Goal: Task Accomplishment & Management: Manage account settings

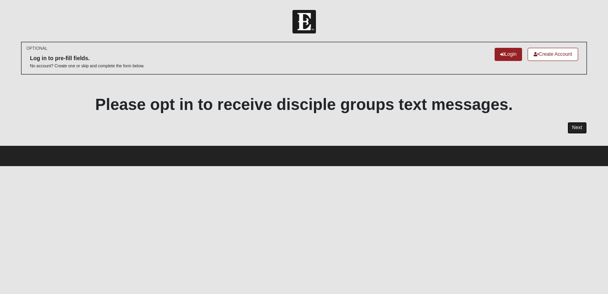
click at [572, 125] on link "Next" at bounding box center [576, 128] width 19 height 12
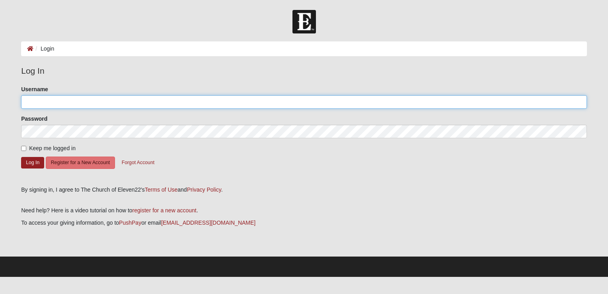
click at [56, 101] on input "Username" at bounding box center [304, 102] width 566 height 14
type input "[EMAIL_ADDRESS][DOMAIN_NAME]"
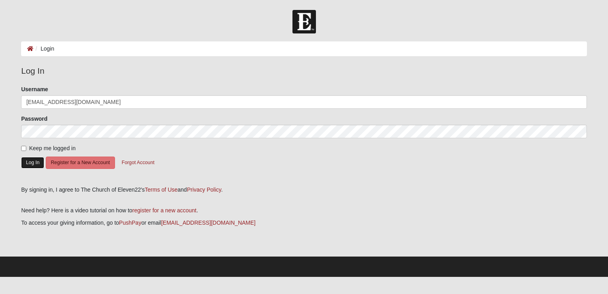
click at [27, 163] on button "Log In" at bounding box center [32, 163] width 23 height 12
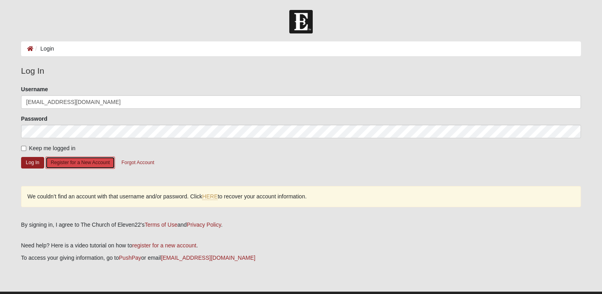
click at [96, 167] on button "Register for a New Account" at bounding box center [79, 162] width 69 height 12
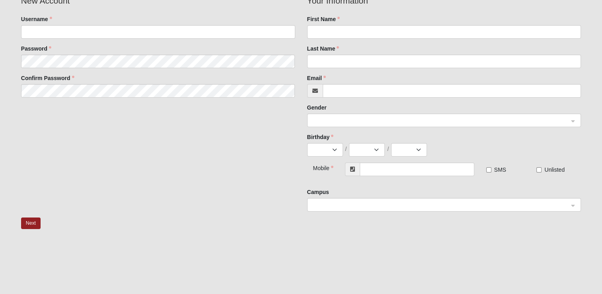
scroll to position [80, 0]
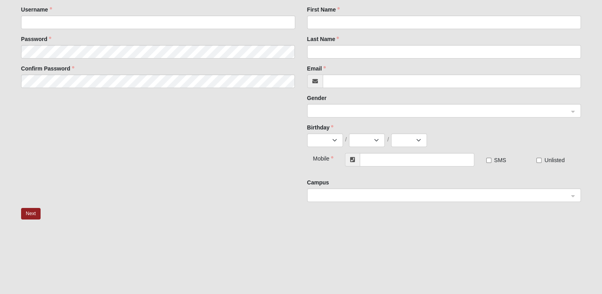
click at [574, 195] on div at bounding box center [444, 196] width 273 height 14
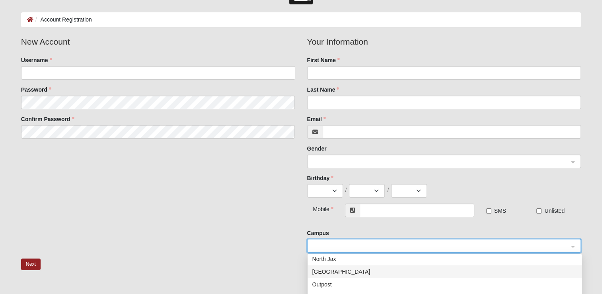
scroll to position [0, 0]
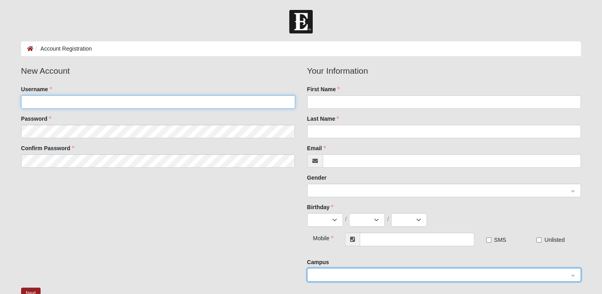
click at [39, 104] on input "Username" at bounding box center [158, 102] width 274 height 14
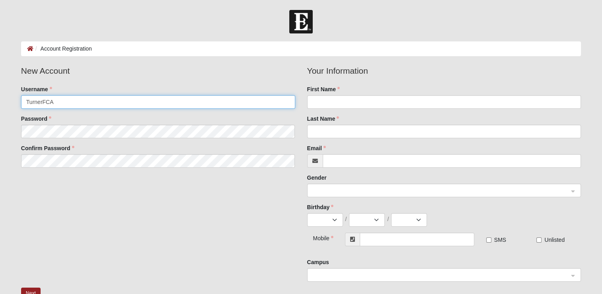
type input "TurnerFCA"
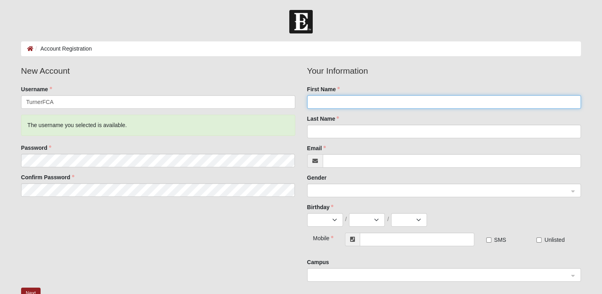
click at [337, 103] on input "First Name" at bounding box center [444, 102] width 274 height 14
type input "t"
type input "Trent"
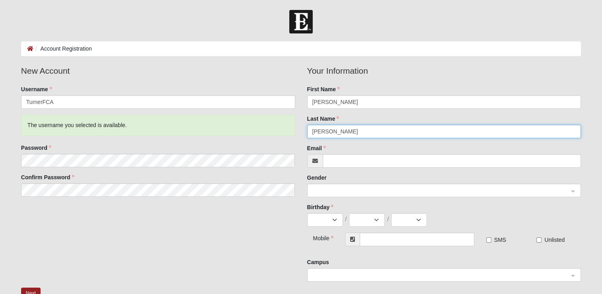
type input "Turner"
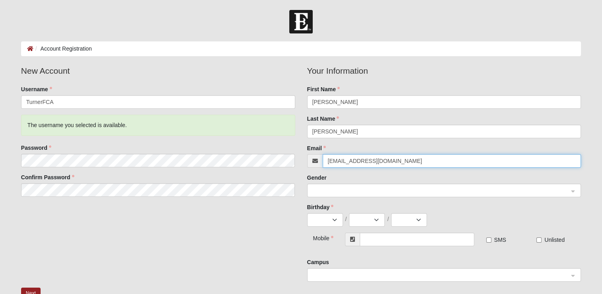
type input "[EMAIL_ADDRESS][DOMAIN_NAME]"
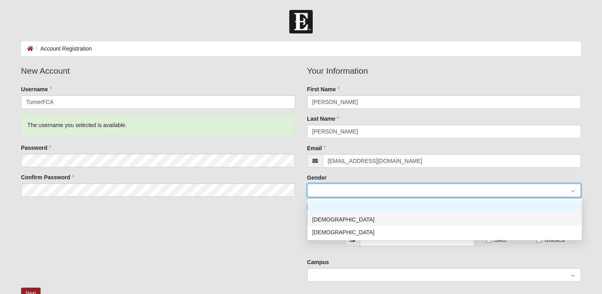
click at [327, 217] on div "[DEMOGRAPHIC_DATA]" at bounding box center [444, 219] width 265 height 9
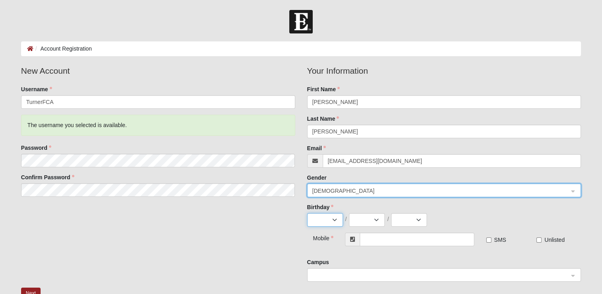
click at [333, 217] on select "Jan Feb Mar Apr May Jun Jul Aug Sep Oct Nov Dec" at bounding box center [325, 220] width 36 height 14
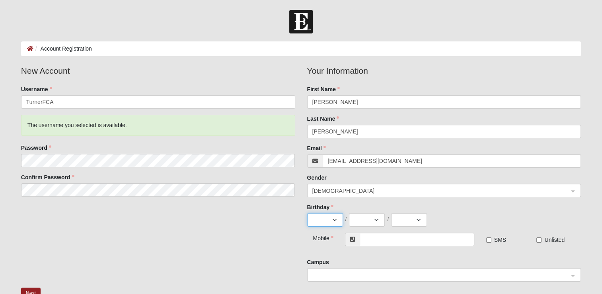
select select "2"
click at [307, 213] on select "Jan Feb Mar Apr May Jun Jul Aug Sep Oct Nov Dec" at bounding box center [325, 220] width 36 height 14
click at [376, 220] on select "1 2 3 4 5 6 7 8 9 10 11 12 13 14 15 16 17 18 19 20 21 22 23 24 25 26 27 28 29" at bounding box center [367, 220] width 36 height 14
select select "3"
click at [349, 213] on select "1 2 3 4 5 6 7 8 9 10 11 12 13 14 15 16 17 18 19 20 21 22 23 24 25 26 27 28 29" at bounding box center [367, 220] width 36 height 14
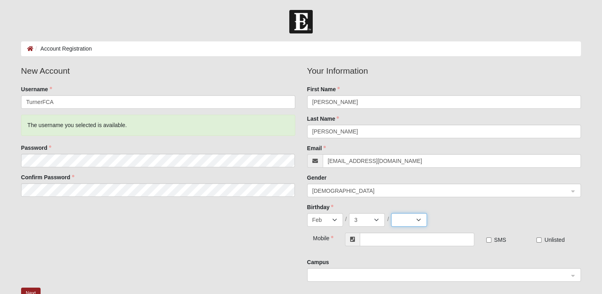
click at [418, 219] on select "2025 2024 2023 2022 2021 2020 2019 2018 2017 2016 2015 2014 2013 2012 2011 2010…" at bounding box center [409, 220] width 36 height 14
select select "1969"
click at [391, 213] on select "2025 2024 2023 2022 2021 2020 2019 2018 2017 2016 2015 2014 2013 2012 2011 2010…" at bounding box center [409, 220] width 36 height 14
click at [380, 239] on input "text" at bounding box center [417, 239] width 115 height 14
type input "[PHONE_NUMBER]"
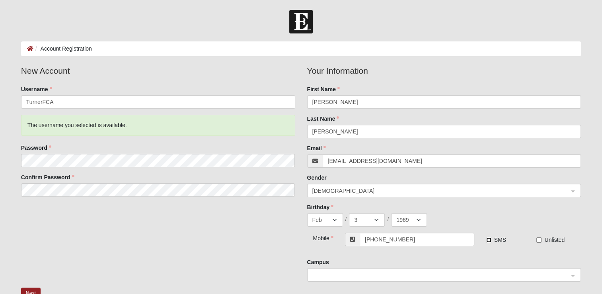
click at [489, 241] on input "SMS" at bounding box center [488, 239] width 5 height 5
checkbox input "true"
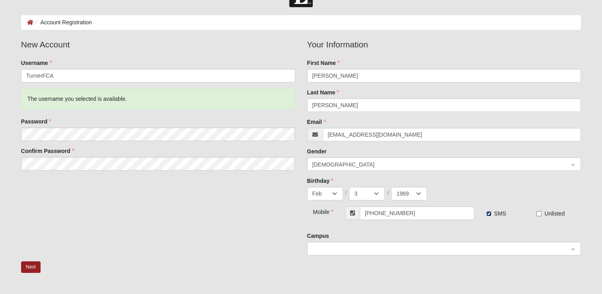
scroll to position [80, 0]
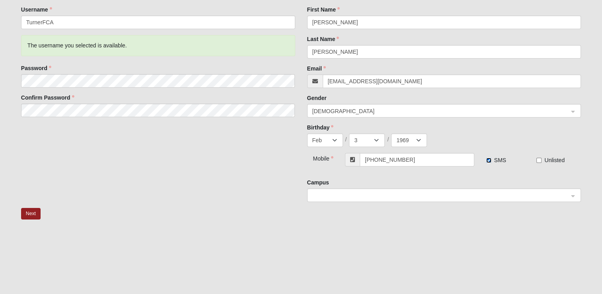
click at [386, 196] on span at bounding box center [440, 195] width 257 height 9
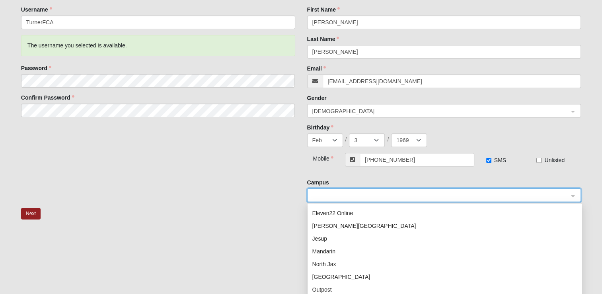
scroll to position [22, 0]
click at [339, 291] on div "Outpost" at bounding box center [444, 291] width 265 height 9
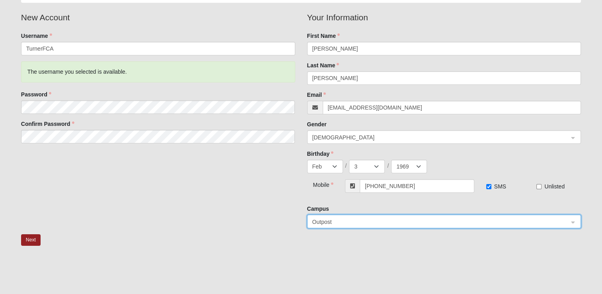
scroll to position [40, 0]
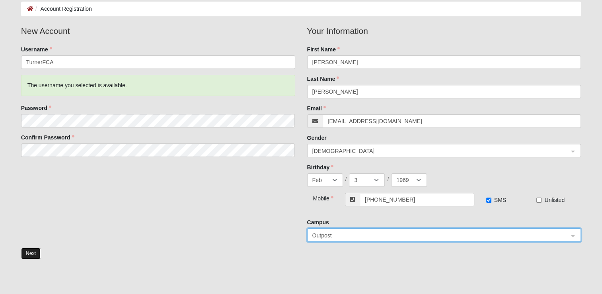
click at [32, 255] on button "Next" at bounding box center [30, 254] width 19 height 12
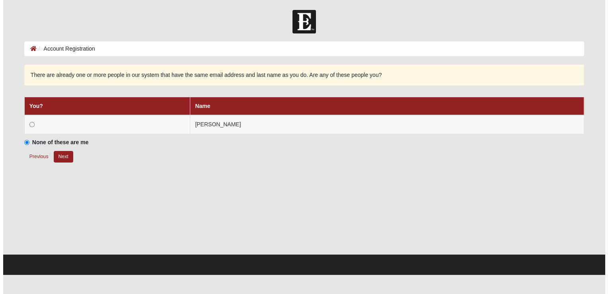
scroll to position [0, 0]
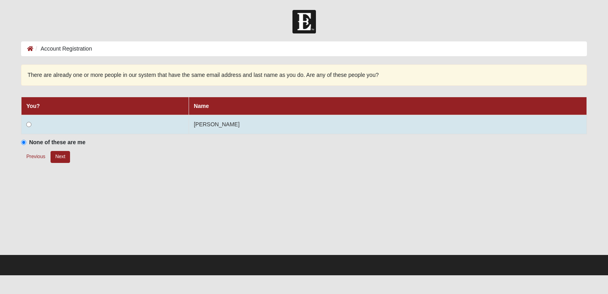
click at [24, 125] on td at bounding box center [105, 124] width 168 height 19
click at [29, 123] on input "radio" at bounding box center [28, 124] width 5 height 5
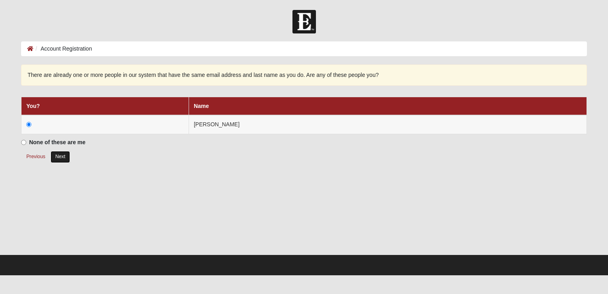
click at [58, 157] on button "Next" at bounding box center [60, 157] width 19 height 12
radio input "true"
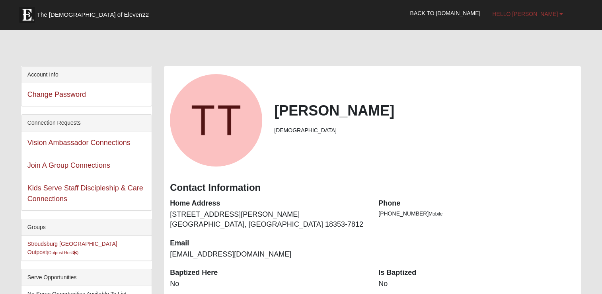
click at [561, 15] on b at bounding box center [562, 14] width 4 height 6
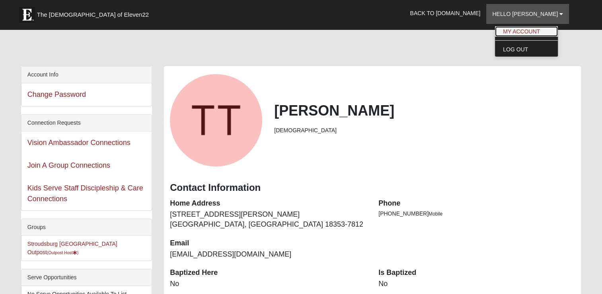
click at [538, 33] on link "My Account" at bounding box center [526, 31] width 63 height 10
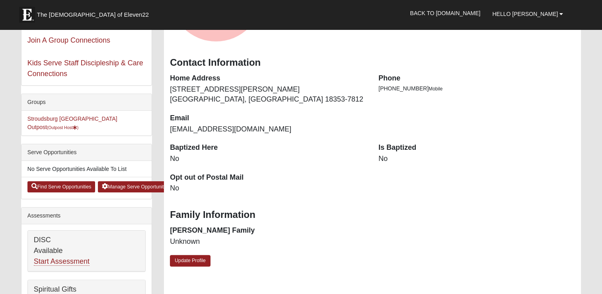
scroll to position [159, 0]
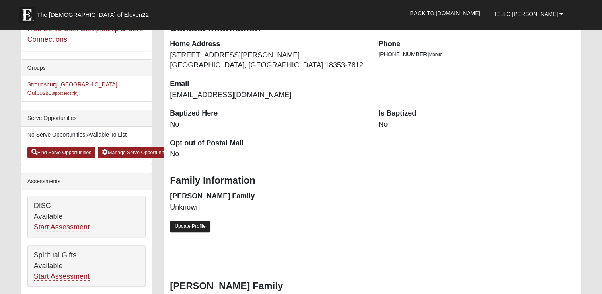
click at [189, 227] on link "Update Profile" at bounding box center [190, 226] width 41 height 12
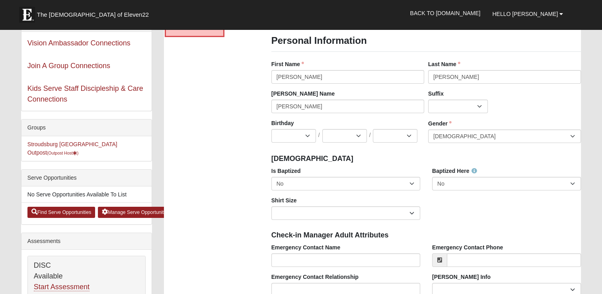
scroll to position [119, 0]
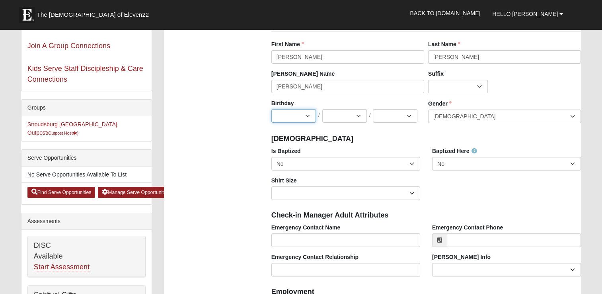
click at [310, 114] on select "Jan Feb Mar Apr May Jun Jul Aug Sep Oct Nov Dec" at bounding box center [293, 116] width 45 height 14
select select "2"
click at [271, 109] on select "Jan Feb Mar Apr May Jun Jul Aug Sep Oct Nov Dec" at bounding box center [293, 116] width 45 height 14
click at [361, 115] on select "1 2 3 4 5 6 7 8 9 10 11 12 13 14 15 16 17 18 19 20 21 22 23 24 25 26 27 28 29 3…" at bounding box center [344, 116] width 45 height 14
select select "3"
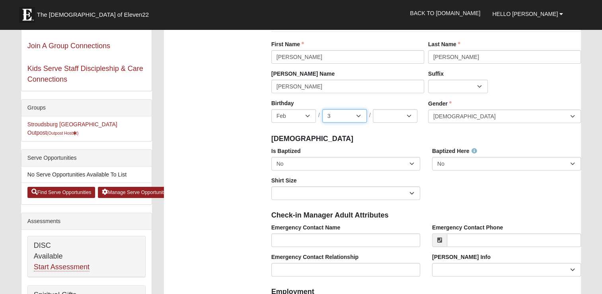
click at [322, 109] on select "1 2 3 4 5 6 7 8 9 10 11 12 13 14 15 16 17 18 19 20 21 22 23 24 25 26 27 28 29 3…" at bounding box center [344, 116] width 45 height 14
click at [413, 114] on select "2025 2024 2023 2022 2021 2020 2019 2018 2017 2016 2015 2014 2013 2012 2011 2010…" at bounding box center [395, 116] width 45 height 14
select select "1969"
click at [373, 109] on select "2025 2024 2023 2022 2021 2020 2019 2018 2017 2016 2015 2014 2013 2012 2011 2010…" at bounding box center [395, 116] width 45 height 14
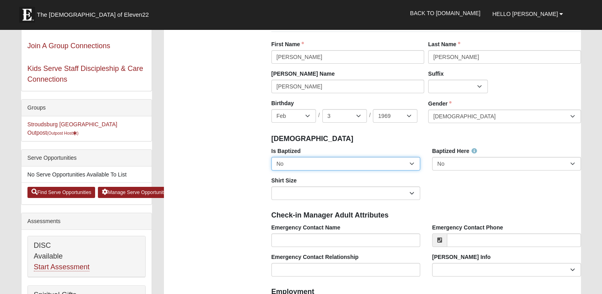
click at [395, 164] on select "No Yes" at bounding box center [345, 164] width 149 height 14
select select "True"
click at [271, 157] on select "No Yes" at bounding box center [345, 164] width 149 height 14
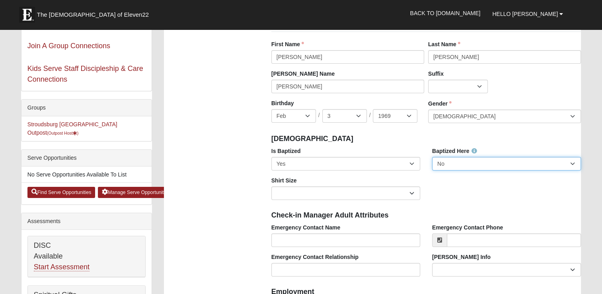
click at [485, 163] on select "No Yes" at bounding box center [506, 164] width 149 height 14
click at [432, 157] on select "No Yes" at bounding box center [506, 164] width 149 height 14
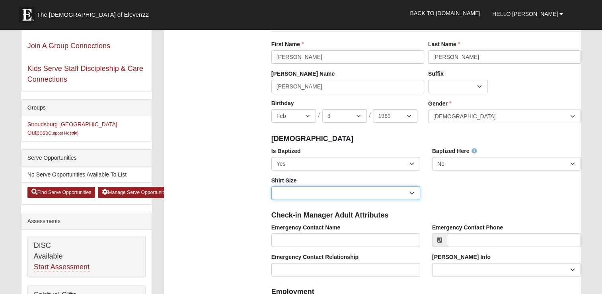
click at [397, 192] on select "Adult Small Adult Medium Adult Large Adult XL Adult XXL Adult 3XL Adult 4XL You…" at bounding box center [345, 193] width 149 height 14
select select "Adult Medium"
click at [271, 186] on select "Adult Small Adult Medium Adult Large Adult XL Adult XXL Adult 3XL Adult 4XL You…" at bounding box center [345, 193] width 149 height 14
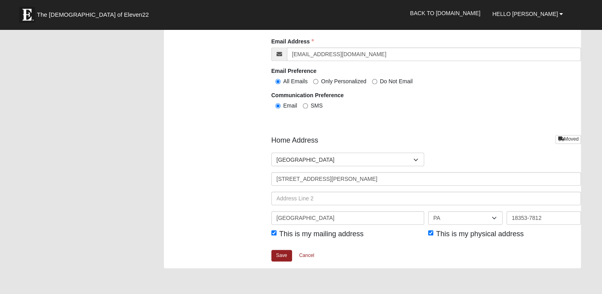
scroll to position [915, 0]
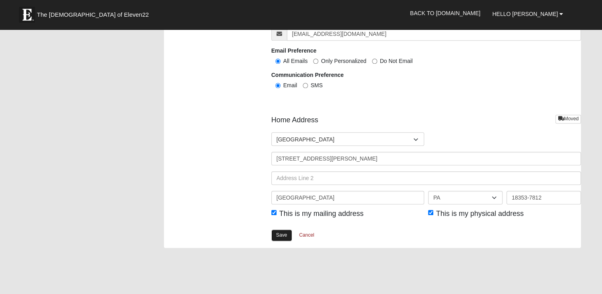
click at [281, 231] on link "Save" at bounding box center [281, 235] width 21 height 12
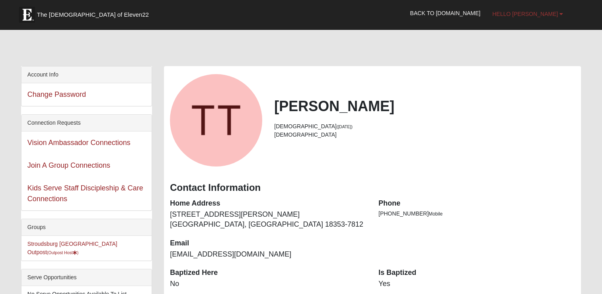
click at [540, 12] on span "Hello [PERSON_NAME]" at bounding box center [525, 14] width 66 height 6
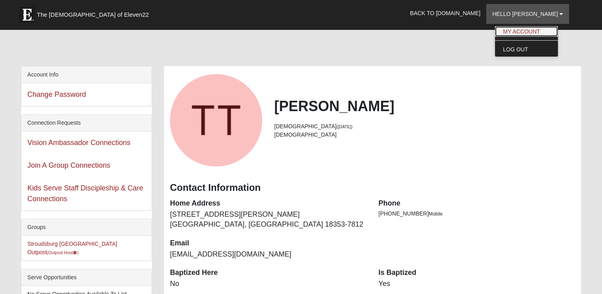
click at [533, 33] on link "My Account" at bounding box center [526, 31] width 63 height 10
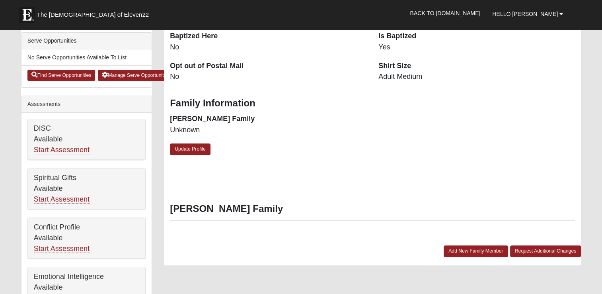
scroll to position [239, 0]
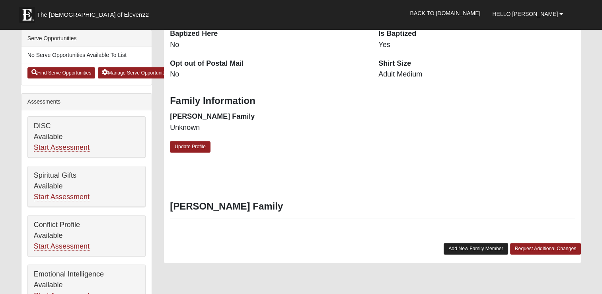
click at [472, 248] on link "Add New Family Member" at bounding box center [476, 249] width 64 height 12
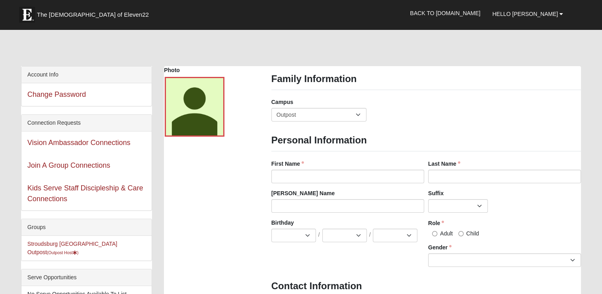
scroll to position [0, 0]
click at [533, 15] on span "Hello [PERSON_NAME]" at bounding box center [525, 14] width 66 height 6
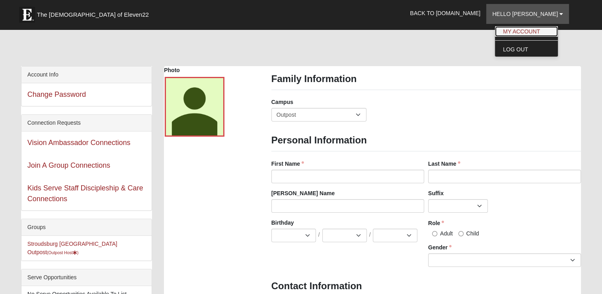
click at [531, 31] on link "My Account" at bounding box center [526, 31] width 63 height 10
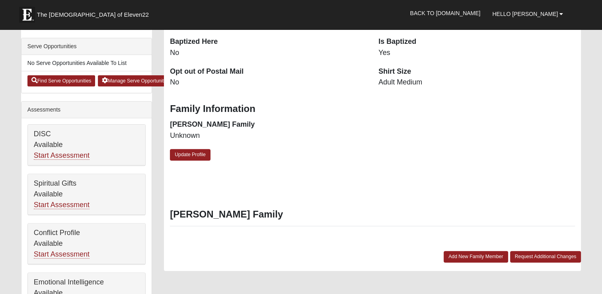
scroll to position [239, 0]
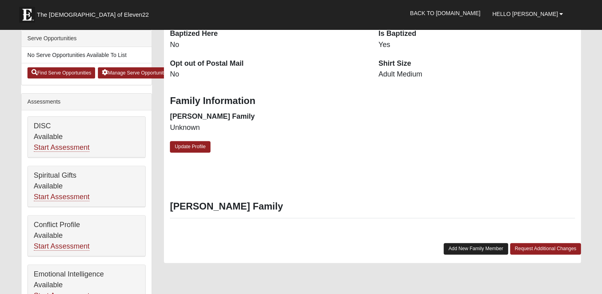
click at [472, 248] on link "Add New Family Member" at bounding box center [476, 249] width 64 height 12
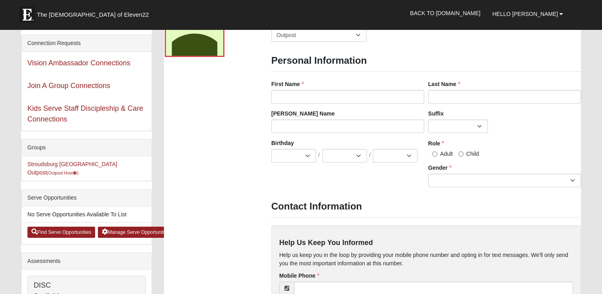
scroll to position [0, 0]
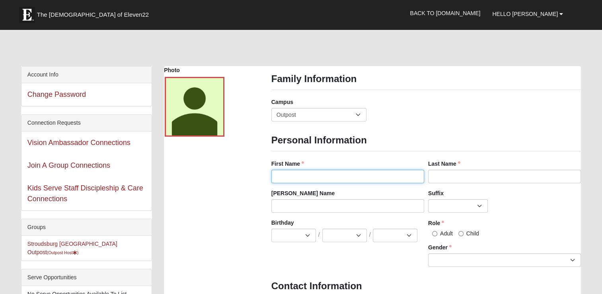
click at [288, 177] on input "First Name" at bounding box center [347, 177] width 153 height 14
type input "[PERSON_NAME]"
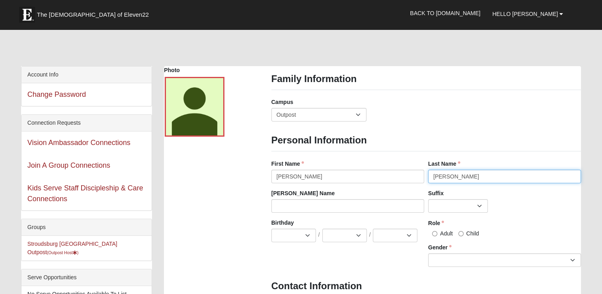
type input "[PERSON_NAME]"
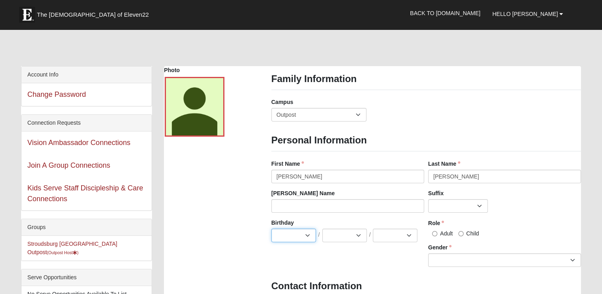
select select "2"
select select "27"
select select "1969"
click at [433, 233] on input "Adult" at bounding box center [434, 233] width 5 height 5
radio input "true"
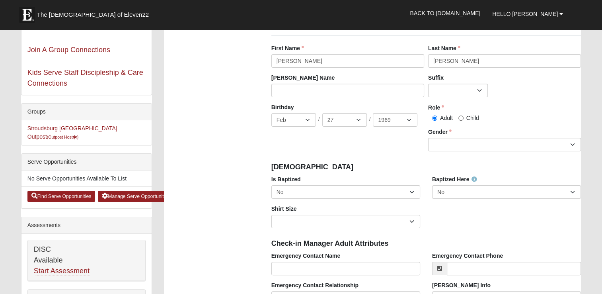
scroll to position [119, 0]
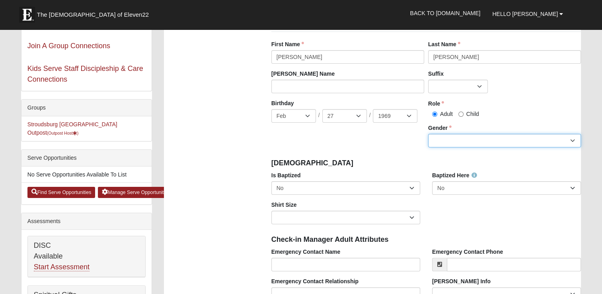
click at [452, 141] on select "[DEMOGRAPHIC_DATA] [DEMOGRAPHIC_DATA]" at bounding box center [504, 141] width 153 height 14
select select "[DEMOGRAPHIC_DATA]"
click at [428, 134] on select "[DEMOGRAPHIC_DATA] [DEMOGRAPHIC_DATA]" at bounding box center [504, 141] width 153 height 14
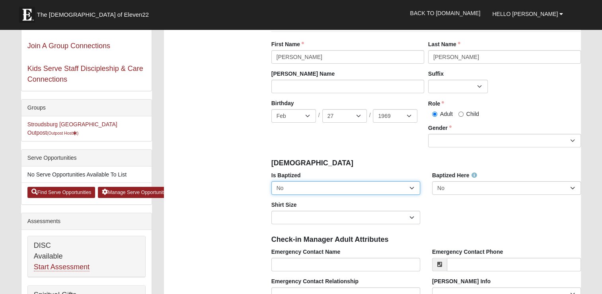
click at [323, 185] on select "No Yes" at bounding box center [345, 188] width 149 height 14
select select "True"
click at [271, 181] on select "No Yes" at bounding box center [345, 188] width 149 height 14
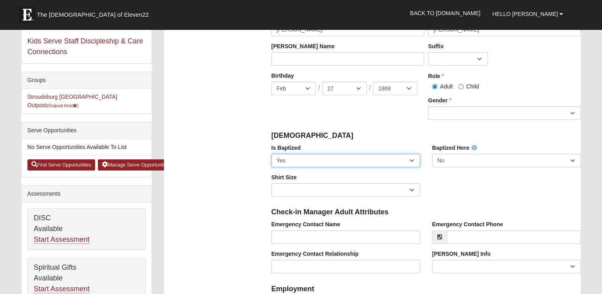
scroll to position [159, 0]
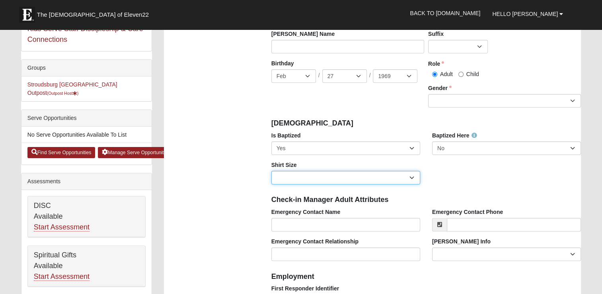
click at [359, 179] on select "Adult Small Adult Medium Adult Large Adult XL Adult XXL Adult 3XL Adult 4XL You…" at bounding box center [345, 178] width 149 height 14
select select "Adult Small"
click at [271, 171] on select "Adult Small Adult Medium Adult Large Adult XL Adult XXL Adult 3XL Adult 4XL You…" at bounding box center [345, 178] width 149 height 14
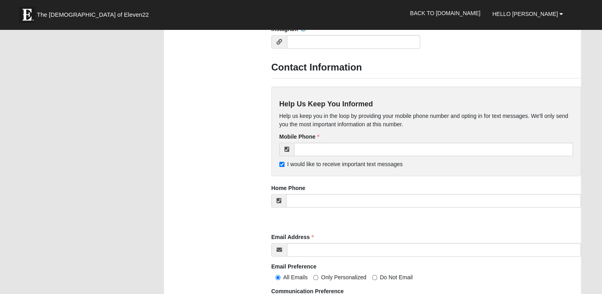
scroll to position [677, 0]
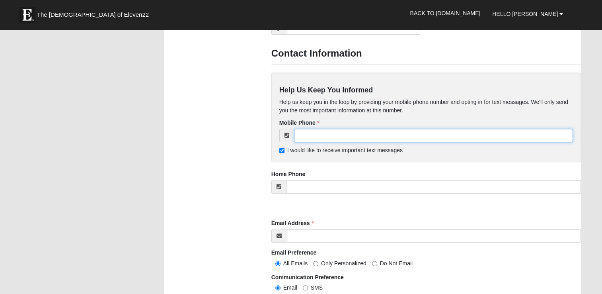
click at [311, 135] on input "tel" at bounding box center [433, 136] width 279 height 14
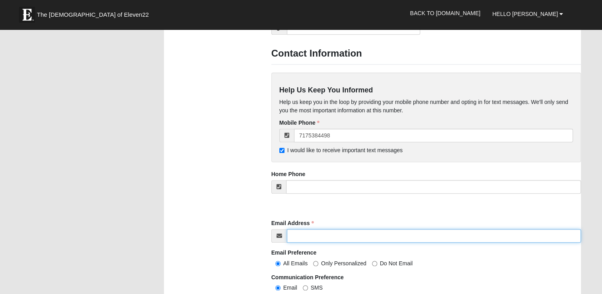
type input "[PHONE_NUMBER]"
click at [301, 234] on input "Email Address" at bounding box center [434, 236] width 294 height 14
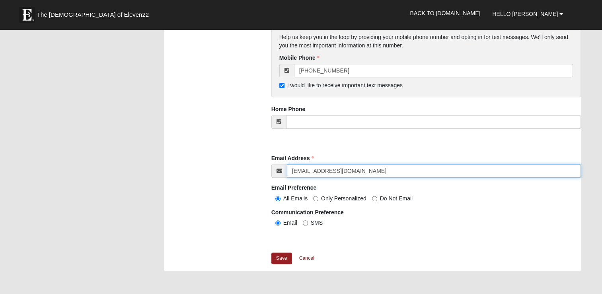
scroll to position [756, 0]
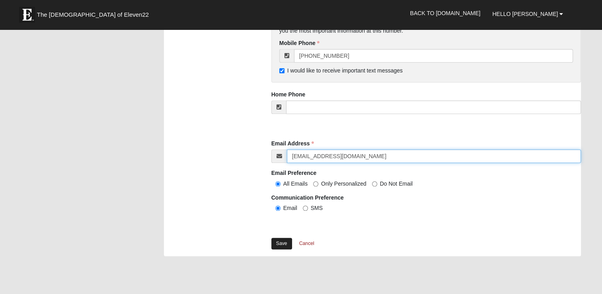
type input "[EMAIL_ADDRESS][DOMAIN_NAME]"
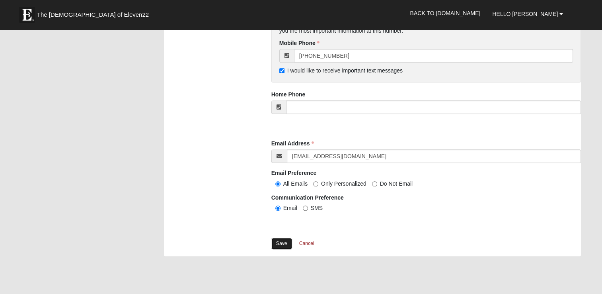
click at [282, 246] on link "Save" at bounding box center [281, 244] width 21 height 12
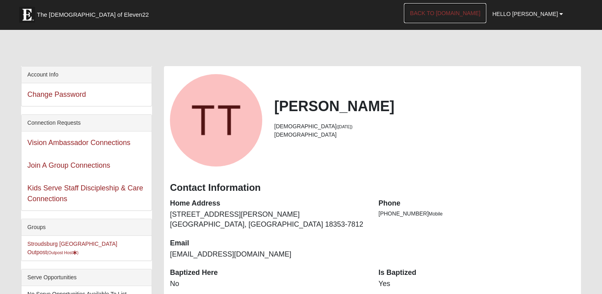
click at [475, 11] on link "Back to [DOMAIN_NAME]" at bounding box center [445, 13] width 82 height 20
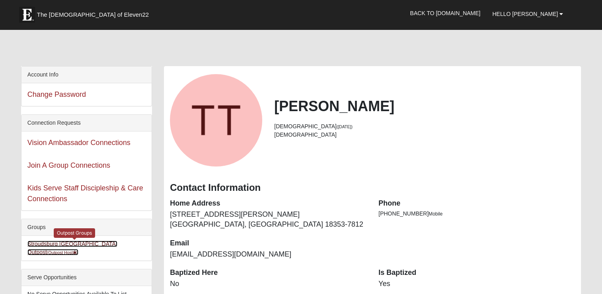
click at [60, 243] on link "Stroudsburg PA Outpost (Outpost Host )" at bounding box center [72, 247] width 90 height 15
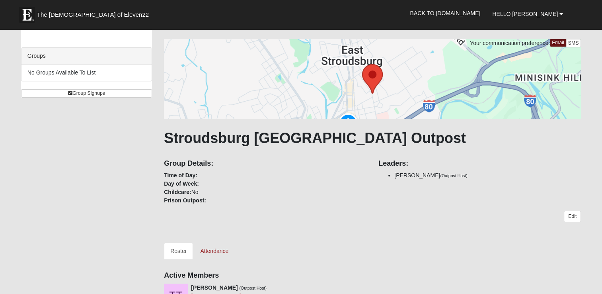
scroll to position [40, 0]
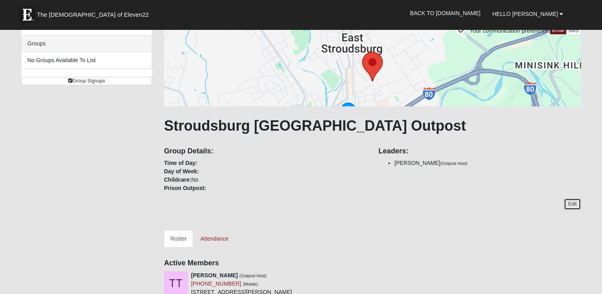
click at [575, 208] on link "Edit" at bounding box center [572, 204] width 17 height 12
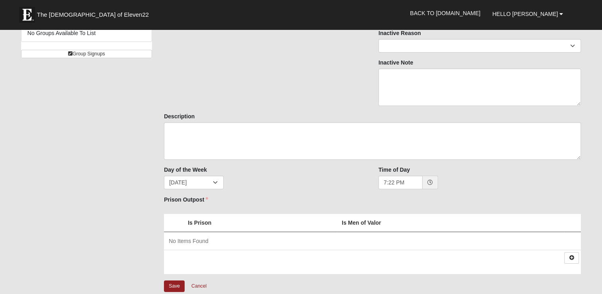
scroll to position [80, 0]
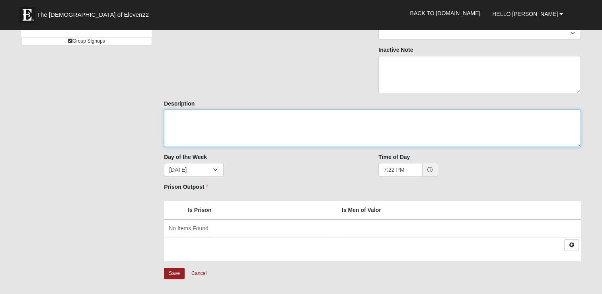
click at [193, 119] on textarea "Description" at bounding box center [372, 127] width 417 height 37
type textarea "This is an Outpost hosted on the campus of [GEOGRAPHIC_DATA] as an extension of…"
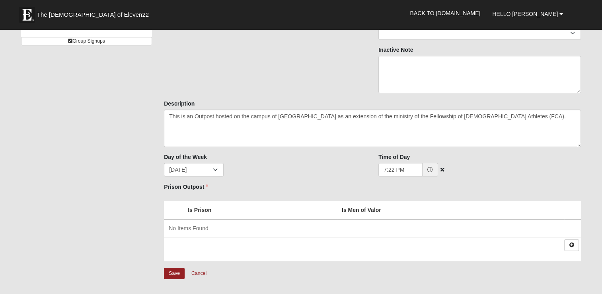
click at [575, 166] on div "7:22 PM" at bounding box center [479, 170] width 203 height 14
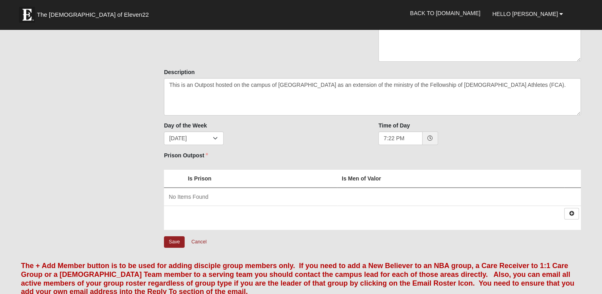
scroll to position [159, 0]
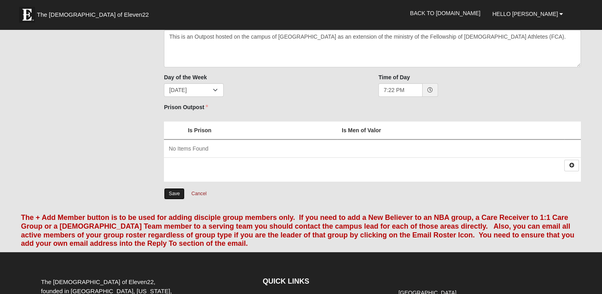
click at [169, 192] on input "Save" at bounding box center [174, 194] width 21 height 12
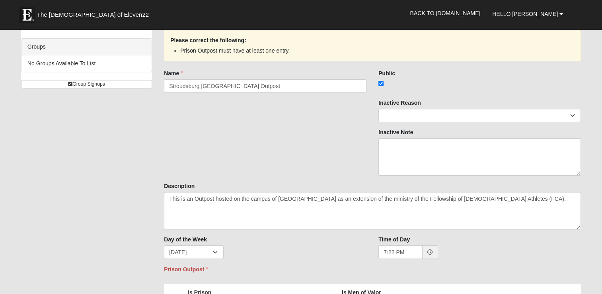
scroll to position [119, 0]
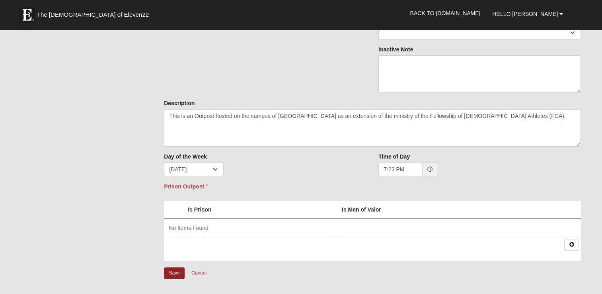
click at [215, 224] on td "No Items Found" at bounding box center [372, 227] width 417 height 18
click at [174, 227] on span "No Items Found" at bounding box center [189, 227] width 40 height 6
click at [197, 206] on th "Is Prison" at bounding box center [260, 210] width 154 height 18
click at [570, 245] on icon at bounding box center [572, 244] width 6 height 5
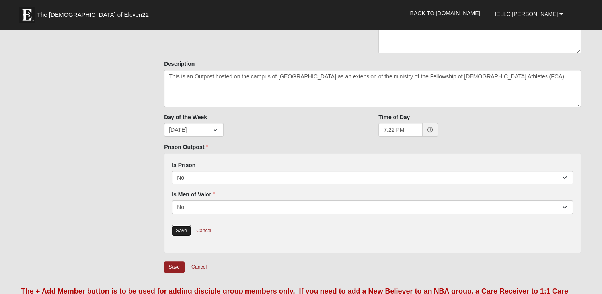
click at [179, 230] on link "Save" at bounding box center [181, 230] width 19 height 11
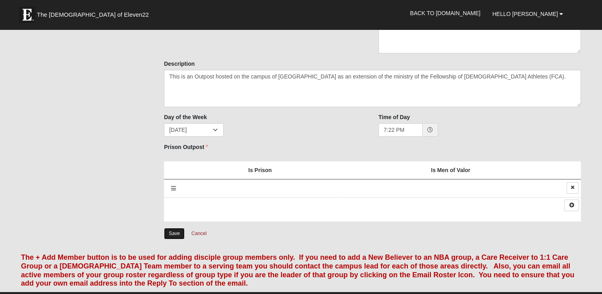
click at [170, 235] on input "Save" at bounding box center [174, 234] width 21 height 12
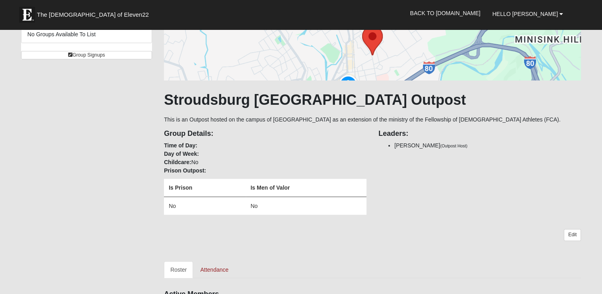
scroll to position [0, 0]
